Goal: Task Accomplishment & Management: Use online tool/utility

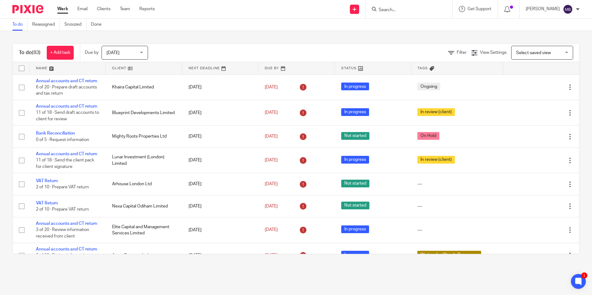
click at [389, 13] on div at bounding box center [408, 9] width 87 height 18
click at [392, 9] on input "Search" at bounding box center [406, 10] width 56 height 6
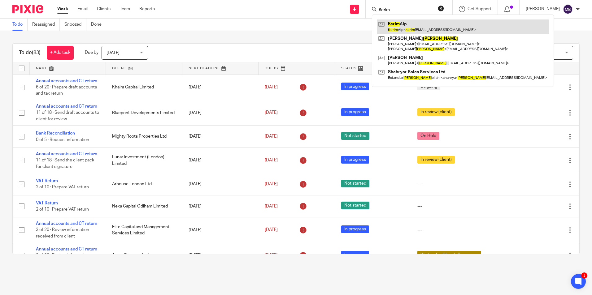
type input "Kerim"
click at [409, 25] on link at bounding box center [463, 26] width 172 height 14
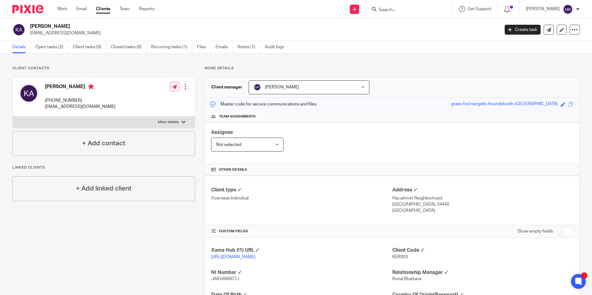
click at [383, 13] on div at bounding box center [408, 9] width 87 height 18
click at [385, 11] on input "Search" at bounding box center [406, 10] width 56 height 6
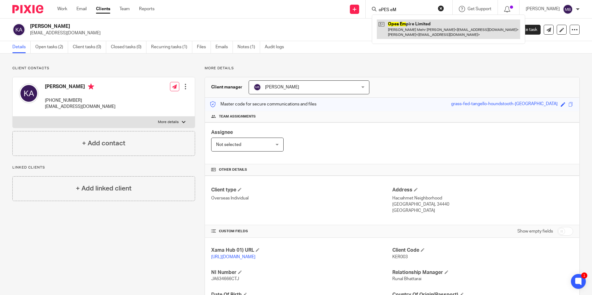
type input "oPES eM"
click at [433, 32] on link at bounding box center [448, 28] width 143 height 19
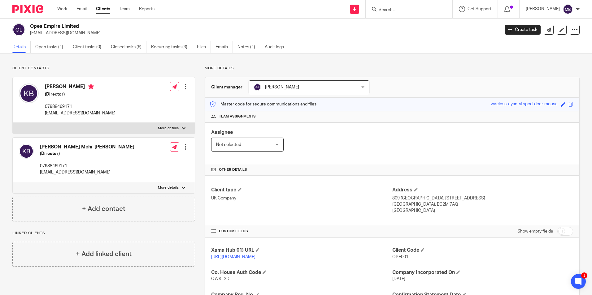
drag, startPoint x: 76, startPoint y: 24, endPoint x: 33, endPoint y: 25, distance: 43.6
click at [33, 25] on h2 "Opes Empire Limited" at bounding box center [216, 26] width 372 height 6
click at [32, 25] on h2 "Opes Empire Limited" at bounding box center [216, 26] width 372 height 6
drag, startPoint x: 31, startPoint y: 26, endPoint x: 89, endPoint y: 26, distance: 57.9
click at [89, 26] on h2 "Opes Empire Limited" at bounding box center [216, 26] width 372 height 6
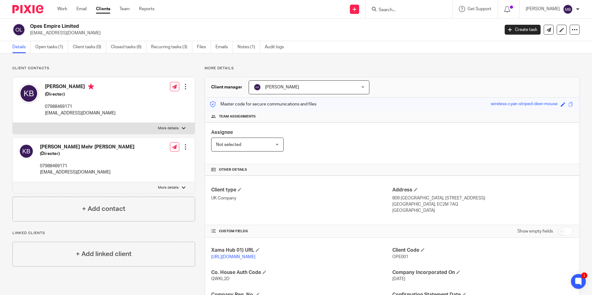
copy h2 "Opes Empire Limited"
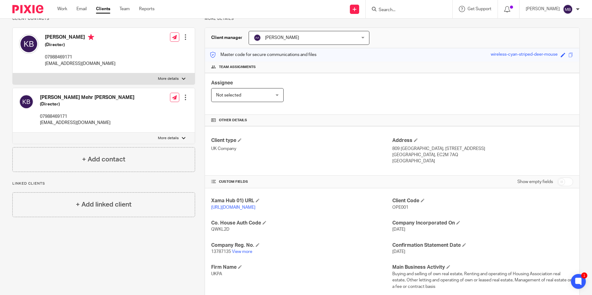
scroll to position [93, 0]
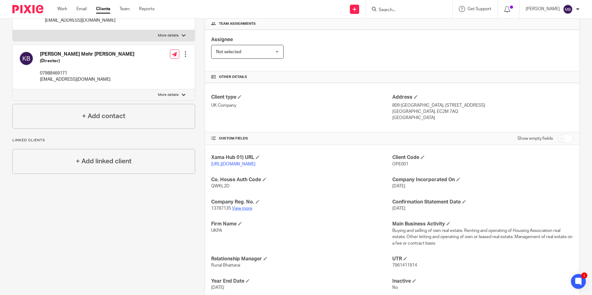
click at [245, 211] on link "View more" at bounding box center [242, 208] width 20 height 4
click at [401, 9] on input "Search" at bounding box center [406, 10] width 56 height 6
paste input "Jerrard Properties Limited"
type input "Jerrard Properties Limited"
click button "submit" at bounding box center [0, 0] width 0 height 0
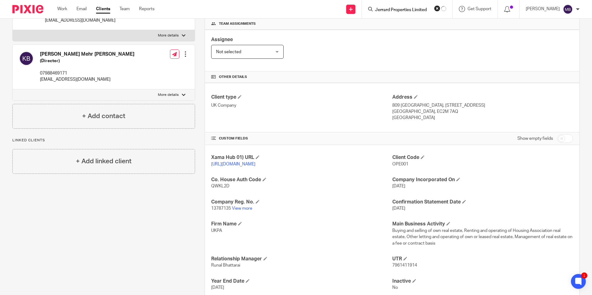
click at [425, 10] on input "Jerrard Properties Limited" at bounding box center [402, 10] width 56 height 6
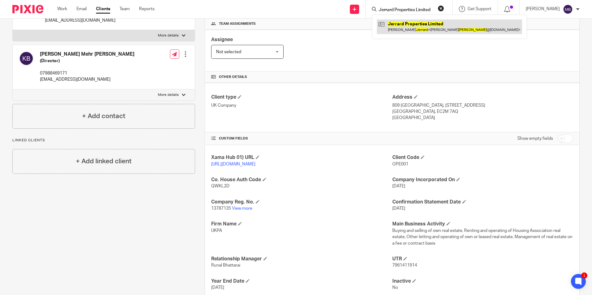
click at [415, 27] on link at bounding box center [449, 26] width 145 height 14
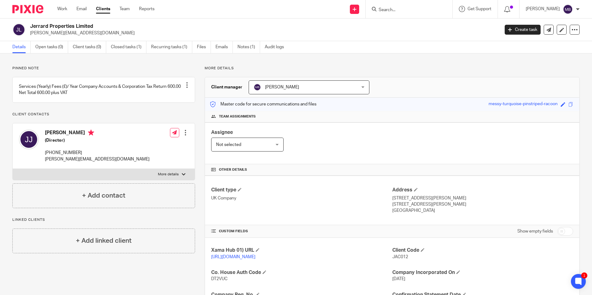
click at [392, 9] on input "Search" at bounding box center [406, 10] width 56 height 6
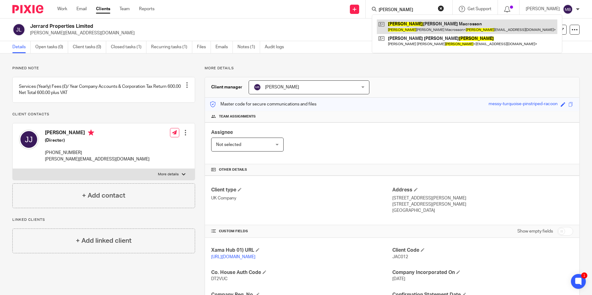
type input "[PERSON_NAME]"
click at [431, 28] on link at bounding box center [467, 26] width 180 height 14
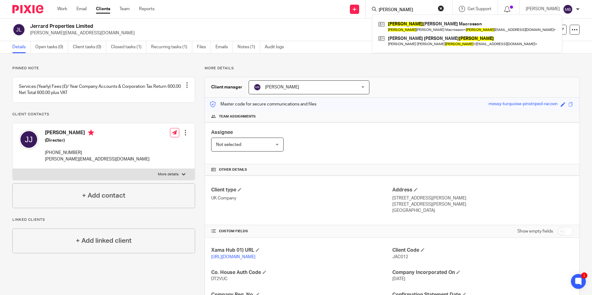
click at [442, 11] on button "reset" at bounding box center [440, 8] width 6 height 6
click at [34, 11] on img at bounding box center [27, 9] width 31 height 8
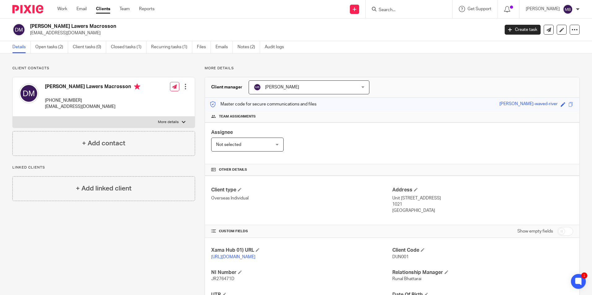
drag, startPoint x: 56, startPoint y: 51, endPoint x: 69, endPoint y: 56, distance: 14.0
click at [56, 51] on link "Open tasks (2)" at bounding box center [51, 47] width 33 height 12
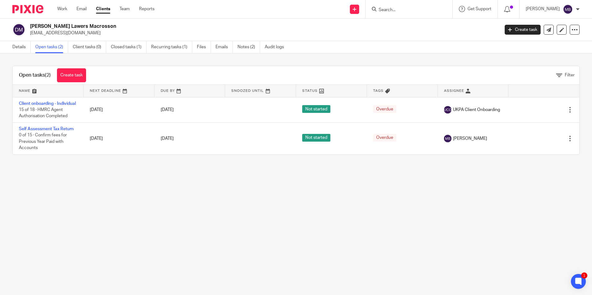
click at [33, 14] on div at bounding box center [25, 9] width 51 height 18
click at [21, 53] on link "Details" at bounding box center [21, 47] width 18 height 12
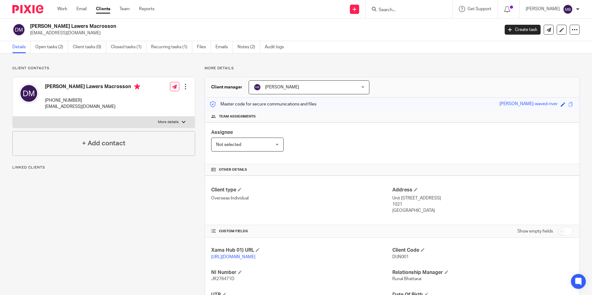
scroll to position [68, 0]
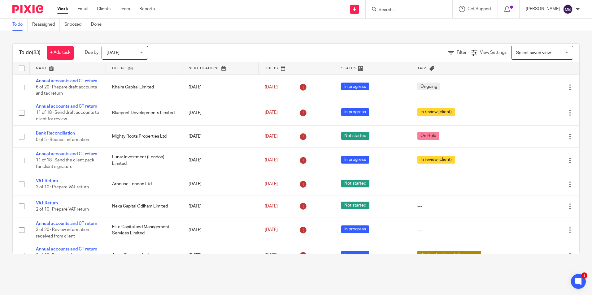
click at [399, 11] on input "Search" at bounding box center [406, 10] width 56 height 6
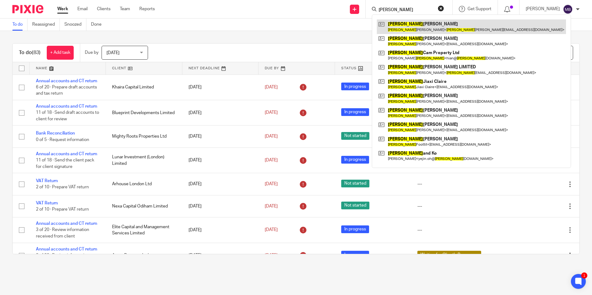
type input "Lee"
click at [417, 32] on link at bounding box center [471, 26] width 189 height 14
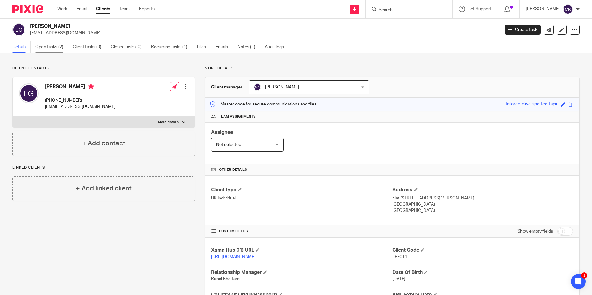
click at [63, 51] on link "Open tasks (2)" at bounding box center [51, 47] width 33 height 12
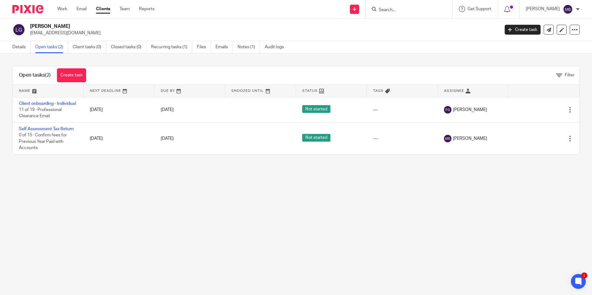
drag, startPoint x: 88, startPoint y: 36, endPoint x: 30, endPoint y: 39, distance: 57.9
click at [30, 39] on div "[PERSON_NAME] [EMAIL_ADDRESS][DOMAIN_NAME] Create task Update from Companies Ho…" at bounding box center [296, 30] width 592 height 23
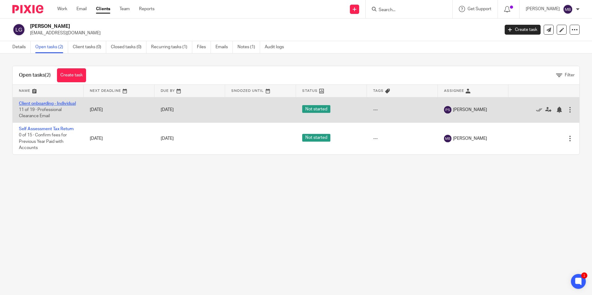
click at [35, 104] on link "Client onboarding - Individual" at bounding box center [47, 103] width 57 height 4
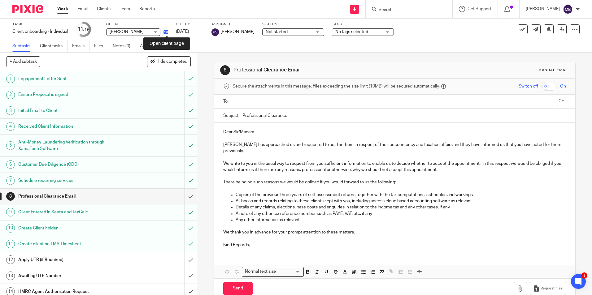
click at [166, 33] on icon at bounding box center [165, 32] width 5 height 5
click at [31, 13] on div at bounding box center [25, 9] width 51 height 18
click at [32, 12] on img at bounding box center [27, 9] width 31 height 8
